Goal: Transaction & Acquisition: Purchase product/service

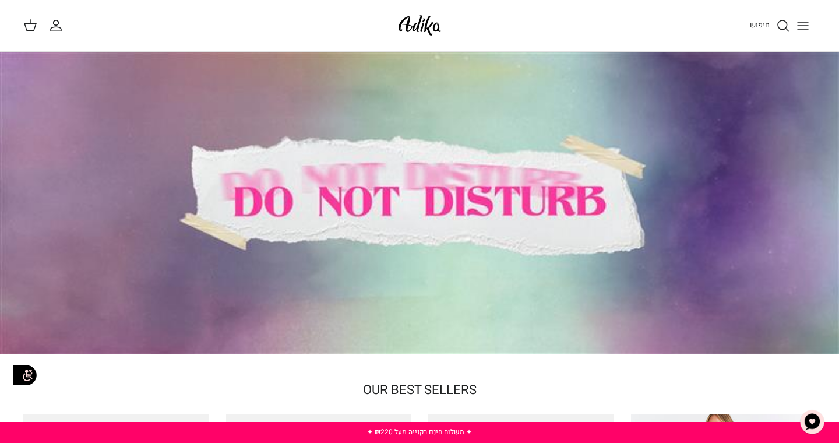
click at [529, 195] on div at bounding box center [419, 203] width 839 height 302
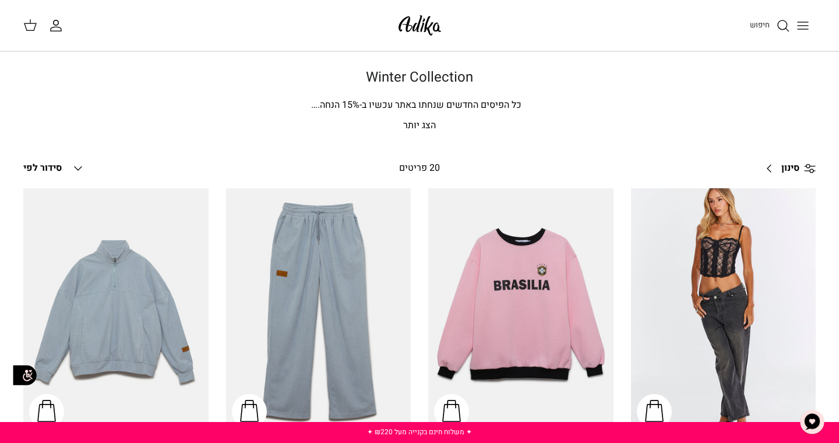
click at [802, 29] on line "Toggle menu" at bounding box center [803, 29] width 10 height 0
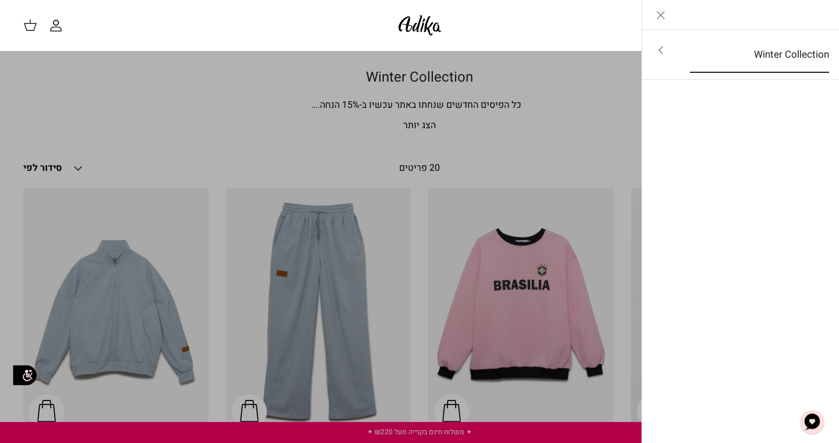
click at [787, 57] on link "Winter Collection" at bounding box center [759, 55] width 160 height 36
click at [788, 50] on link "לכל הפריטים" at bounding box center [741, 51] width 186 height 29
